Goal: Task Accomplishment & Management: Manage account settings

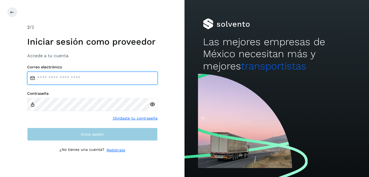
type input "**********"
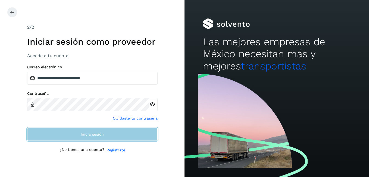
click at [85, 134] on span "Inicia sesión" at bounding box center [92, 134] width 23 height 4
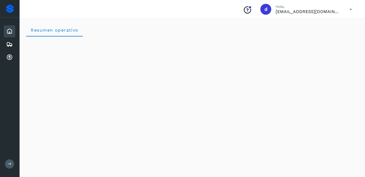
click at [9, 32] on icon at bounding box center [9, 31] width 7 height 7
click at [9, 31] on icon at bounding box center [9, 31] width 7 height 7
click at [48, 31] on span "Resumen operativo" at bounding box center [54, 29] width 48 height 5
click at [11, 45] on icon at bounding box center [9, 44] width 7 height 7
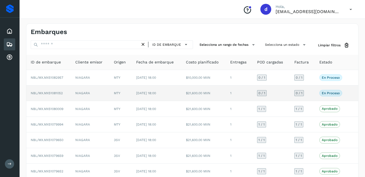
click at [57, 93] on span "NBL/MX.MX51081052" at bounding box center [47, 93] width 32 height 4
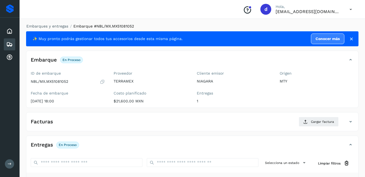
click at [104, 82] on icon at bounding box center [102, 81] width 5 height 5
click at [310, 122] on button "Cargar factura" at bounding box center [319, 122] width 40 height 10
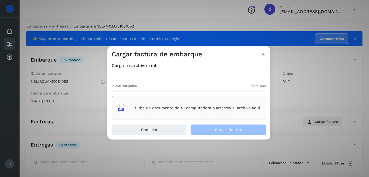
click at [194, 107] on p "Sube un documento de tu computadora o arrastra el archivo aquí" at bounding box center [197, 107] width 125 height 5
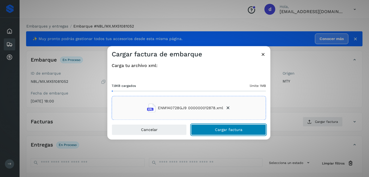
click at [228, 128] on span "Cargar factura" at bounding box center [228, 130] width 27 height 4
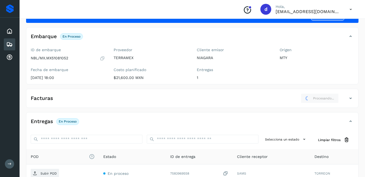
scroll to position [54, 0]
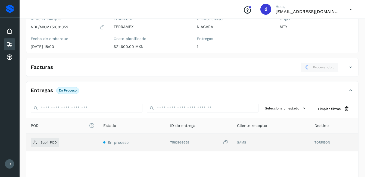
click at [240, 142] on td "SAMS" at bounding box center [271, 142] width 77 height 18
click at [215, 143] on div "7583969558" at bounding box center [199, 142] width 58 height 6
click at [227, 143] on icon at bounding box center [225, 142] width 5 height 6
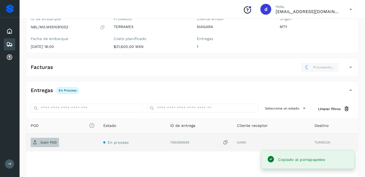
click at [44, 143] on p "Subir POD" at bounding box center [49, 142] width 16 height 4
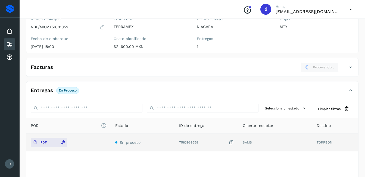
click at [350, 66] on icon at bounding box center [350, 67] width 7 height 7
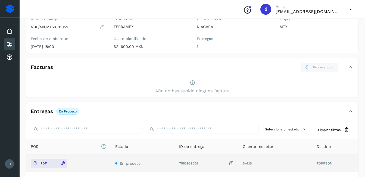
click at [191, 82] on icon at bounding box center [192, 83] width 5 height 6
